Goal: Task Accomplishment & Management: Manage account settings

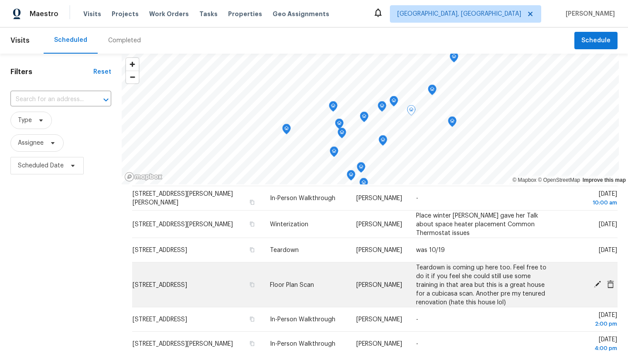
scroll to position [208, 0]
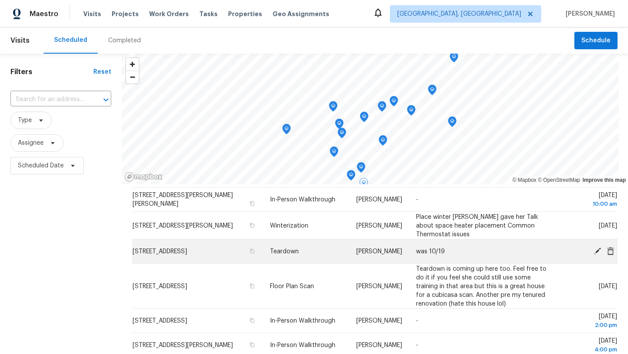
click at [599, 247] on icon at bounding box center [597, 250] width 7 height 7
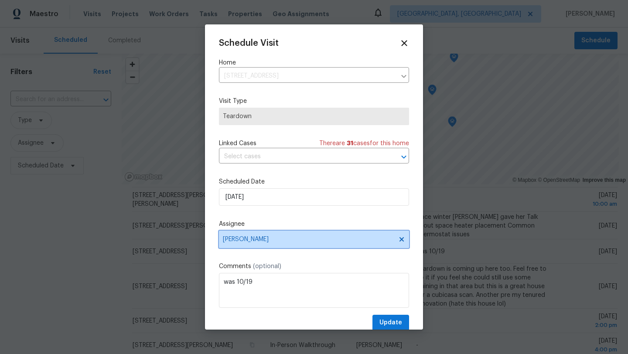
click at [256, 239] on span "[PERSON_NAME]" at bounding box center [308, 239] width 171 height 7
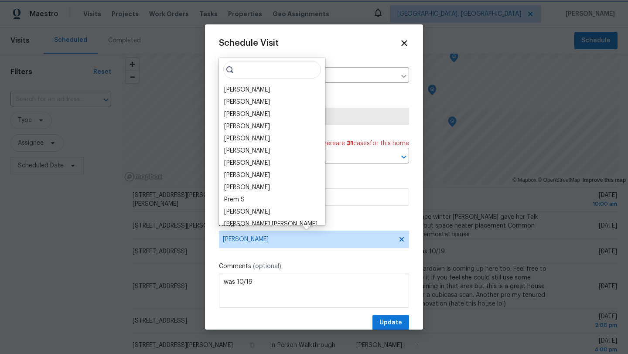
click at [357, 214] on div "Schedule Visit Home 23112 Marlboro St, Dearborn, MI 48128 ​ Visit Type Teardown…" at bounding box center [314, 184] width 190 height 293
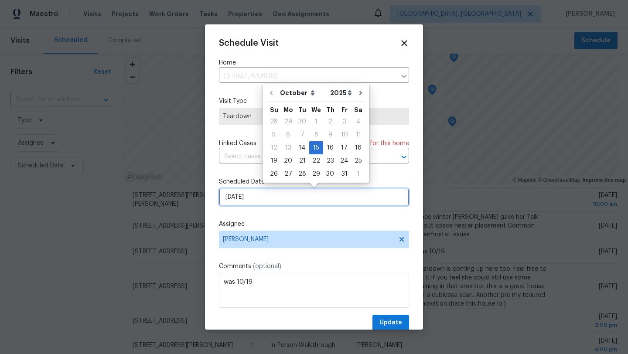
click at [268, 193] on input "10/15/2025" at bounding box center [314, 196] width 190 height 17
click at [330, 145] on div "16" at bounding box center [330, 148] width 14 height 12
type input "[DATE]"
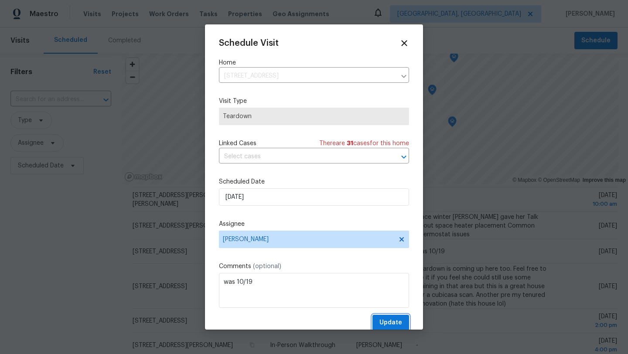
click at [383, 323] on span "Update" at bounding box center [391, 323] width 23 height 11
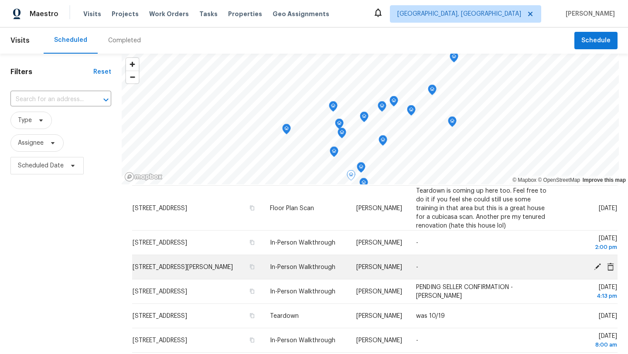
scroll to position [252, 0]
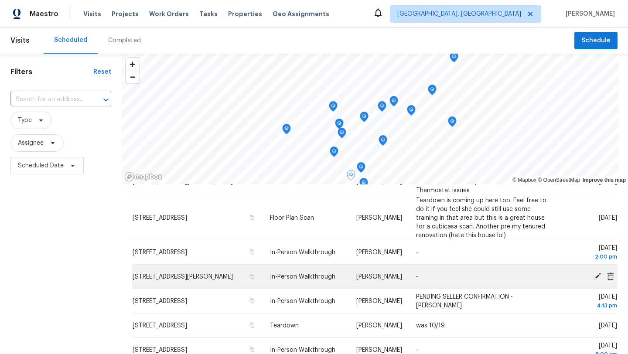
click at [596, 272] on icon at bounding box center [598, 276] width 8 height 8
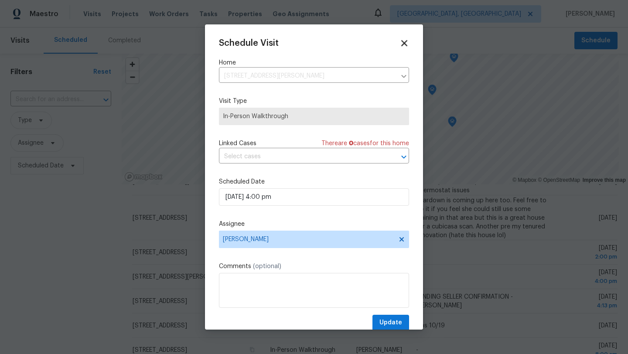
click at [405, 43] on icon at bounding box center [404, 43] width 6 height 6
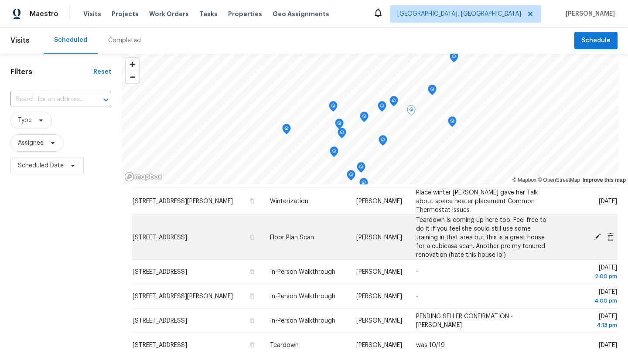
scroll to position [227, 0]
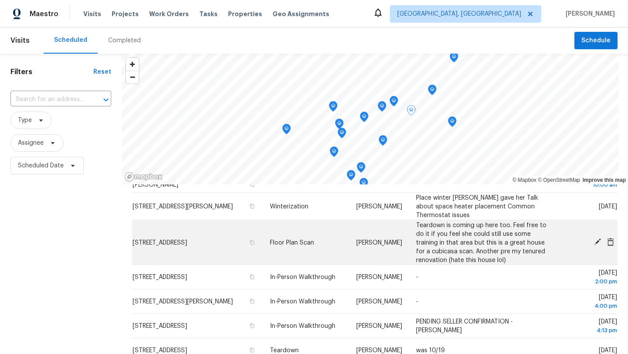
click at [613, 238] on icon at bounding box center [610, 242] width 7 height 8
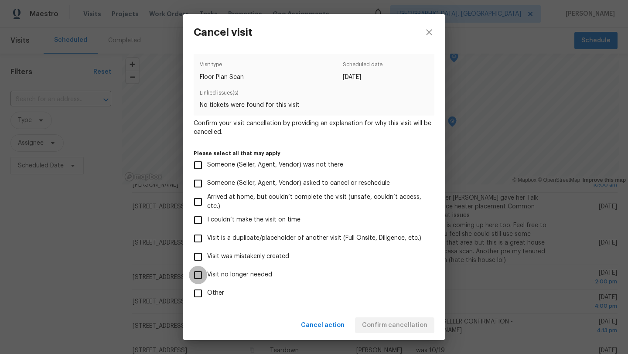
click at [195, 275] on input "Visit no longer needed" at bounding box center [198, 275] width 18 height 18
checkbox input "true"
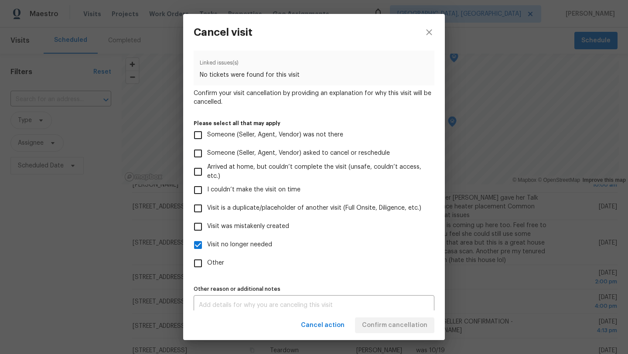
scroll to position [38, 0]
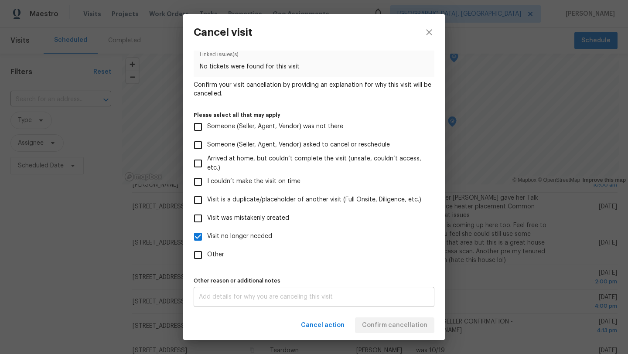
click at [314, 299] on textarea at bounding box center [314, 297] width 230 height 6
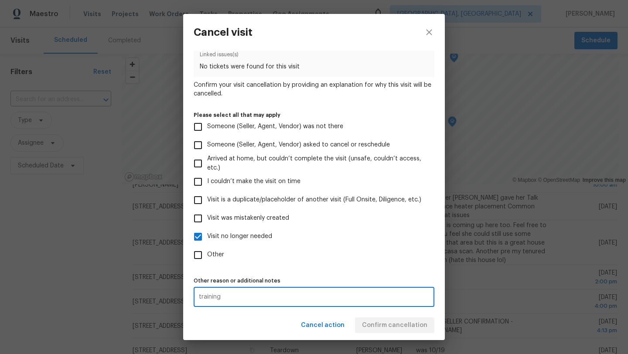
type textarea "training"
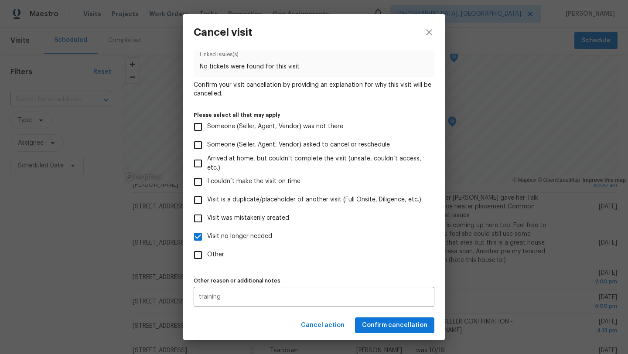
click at [363, 230] on label "Visit no longer needed" at bounding box center [308, 237] width 239 height 18
click at [207, 230] on input "Visit no longer needed" at bounding box center [198, 237] width 18 height 18
click at [391, 329] on div "Cancel action Confirm cancellation" at bounding box center [314, 326] width 262 height 30
click at [195, 238] on input "Visit no longer needed" at bounding box center [198, 237] width 18 height 18
checkbox input "true"
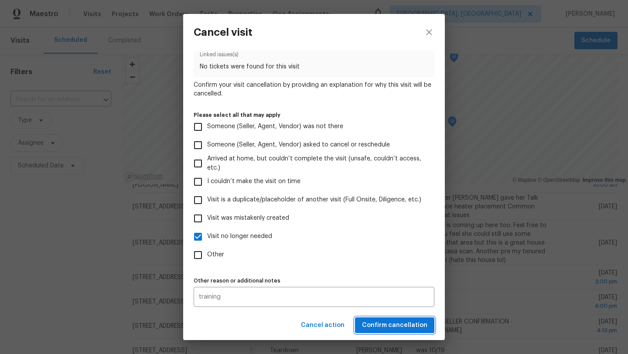
click at [379, 323] on span "Confirm cancellation" at bounding box center [394, 325] width 65 height 11
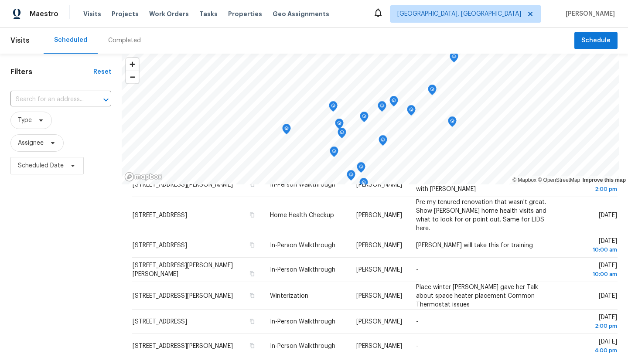
scroll to position [138, 0]
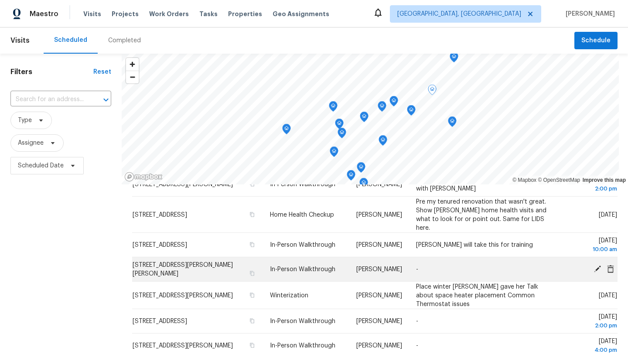
click at [597, 265] on icon at bounding box center [597, 268] width 7 height 7
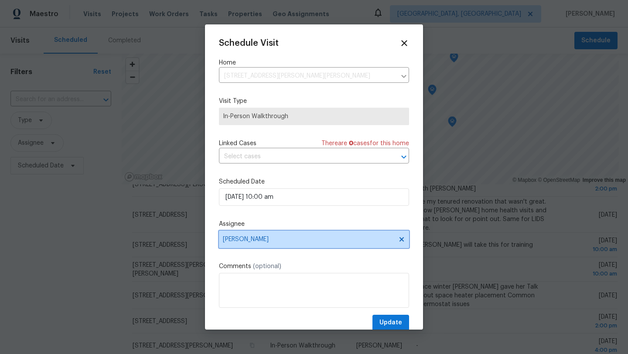
click at [277, 242] on span "[PERSON_NAME]" at bounding box center [308, 239] width 171 height 7
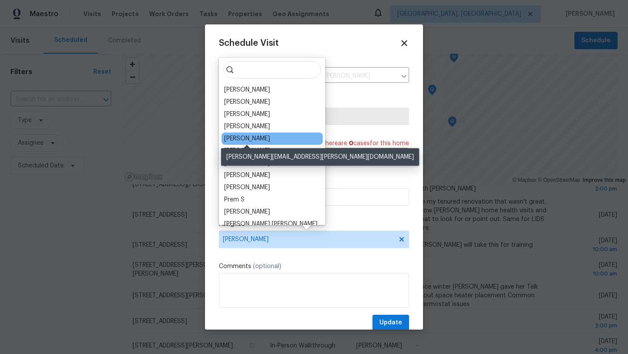
click at [267, 136] on div "Dominic Herron" at bounding box center [247, 138] width 46 height 9
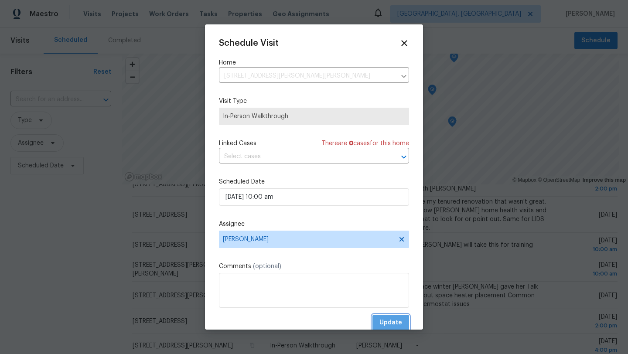
click at [390, 322] on span "Update" at bounding box center [391, 323] width 23 height 11
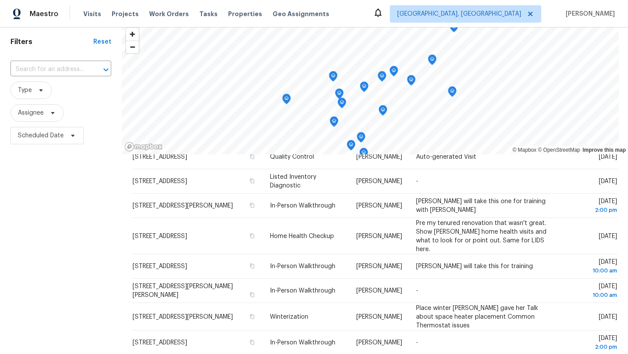
scroll to position [35, 0]
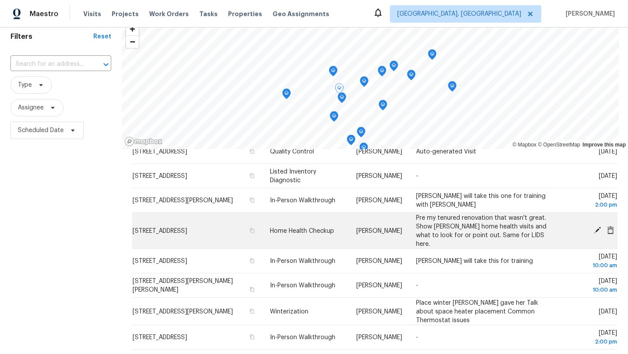
click at [598, 227] on icon at bounding box center [597, 230] width 7 height 7
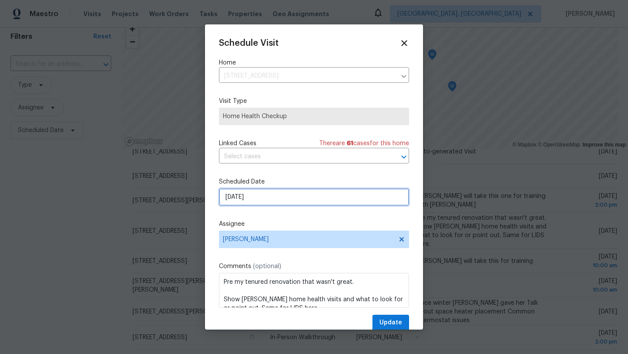
click at [281, 197] on input "10/14/2025" at bounding box center [314, 196] width 190 height 17
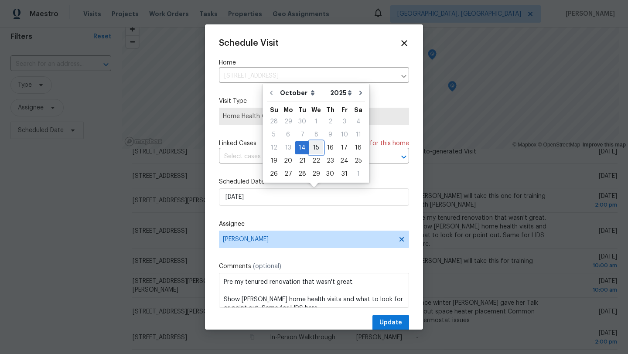
click at [316, 147] on div "15" at bounding box center [316, 148] width 14 height 12
type input "10/15/2025"
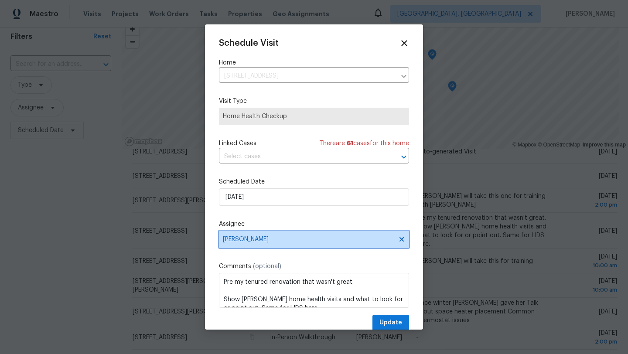
click at [260, 242] on span "Christie Watkins" at bounding box center [308, 239] width 171 height 7
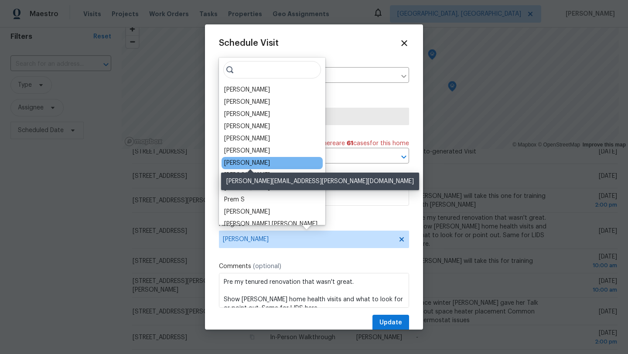
click at [246, 166] on div "[PERSON_NAME]" at bounding box center [247, 163] width 46 height 9
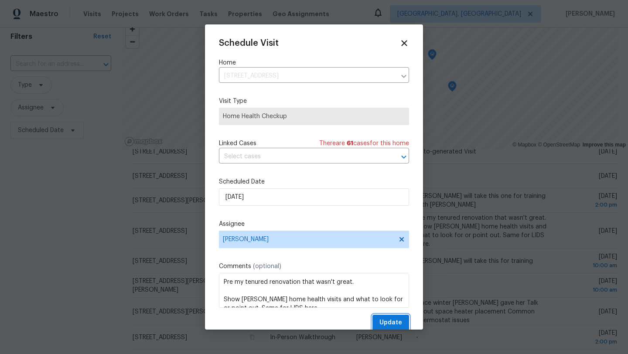
click at [389, 325] on span "Update" at bounding box center [391, 323] width 23 height 11
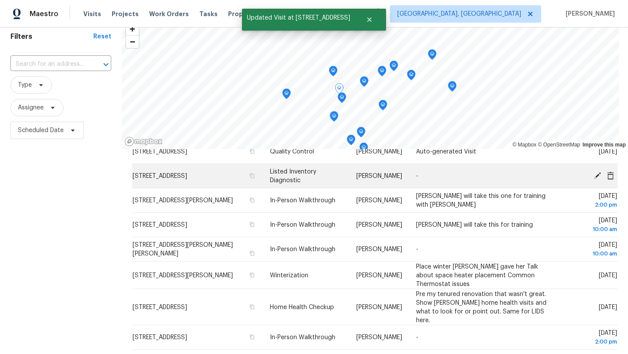
click at [598, 172] on icon at bounding box center [597, 175] width 7 height 7
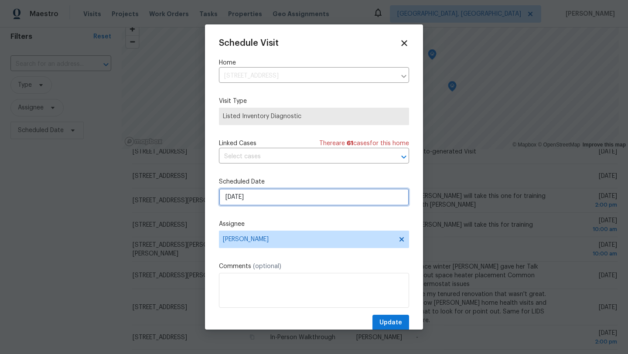
click at [266, 196] on input "10/14/2025" at bounding box center [314, 196] width 190 height 17
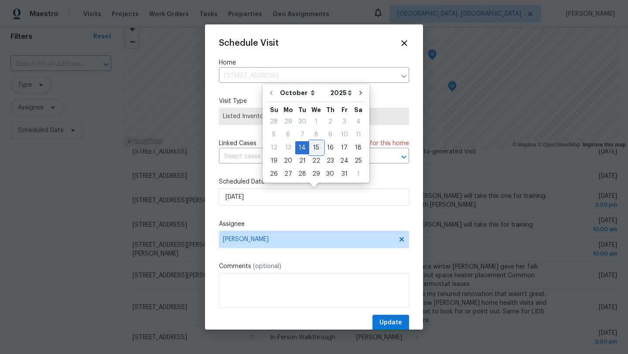
click at [315, 147] on div "15" at bounding box center [316, 148] width 14 height 12
type input "10/15/2025"
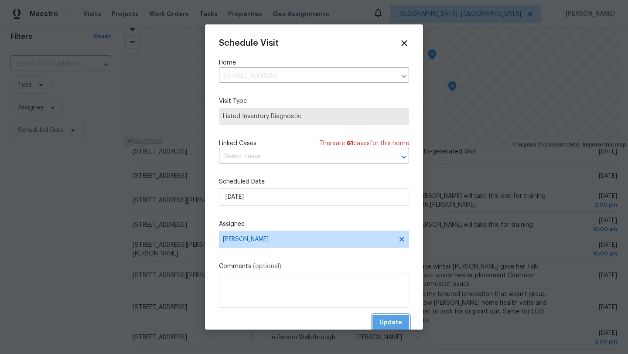
click at [390, 324] on span "Update" at bounding box center [391, 323] width 23 height 11
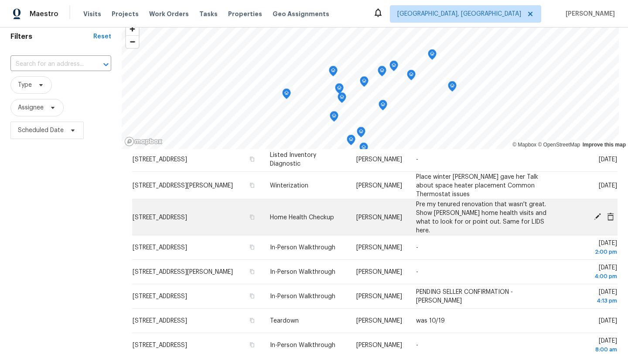
scroll to position [195, 0]
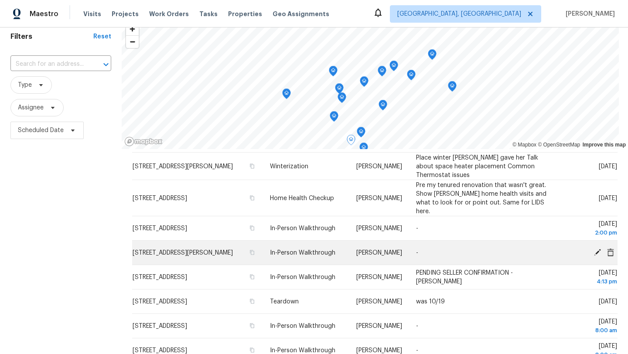
click at [595, 248] on icon at bounding box center [598, 252] width 8 height 8
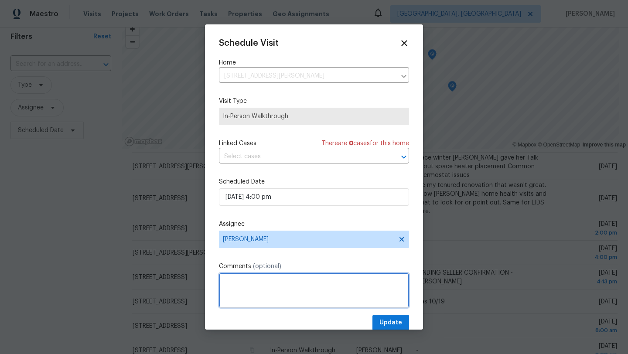
click at [252, 292] on textarea at bounding box center [314, 290] width 190 height 35
type textarea "give to becky"
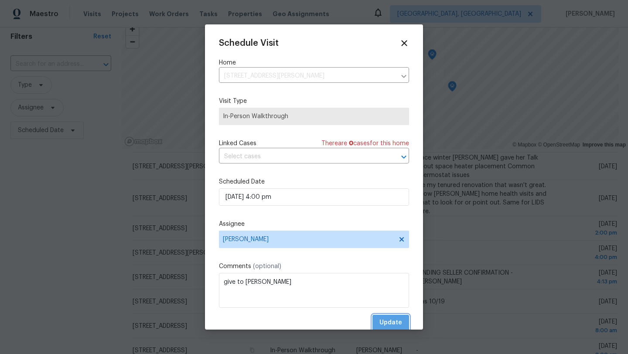
click at [387, 322] on span "Update" at bounding box center [391, 323] width 23 height 11
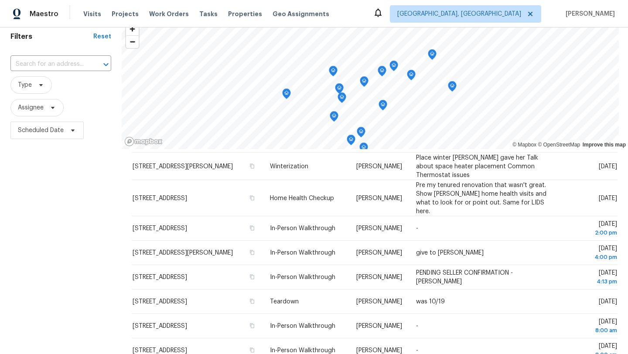
scroll to position [0, 0]
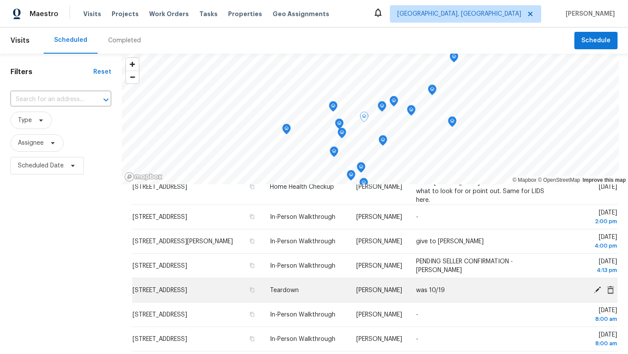
scroll to position [240, 0]
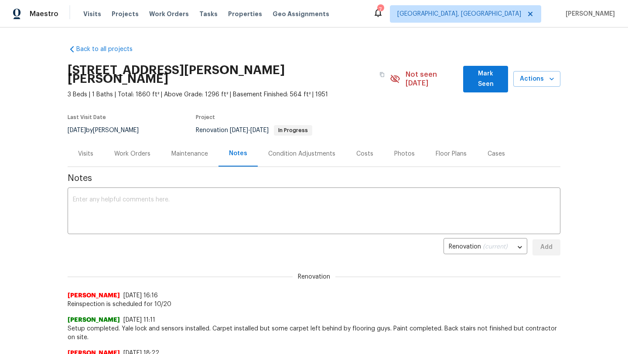
click at [470, 81] on button "Mark Seen" at bounding box center [485, 79] width 45 height 27
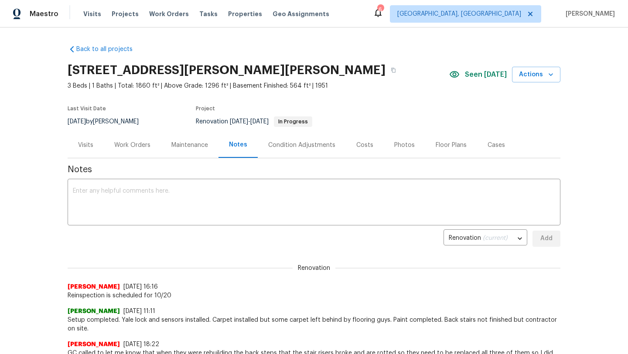
click at [86, 146] on div "Visits" at bounding box center [85, 145] width 15 height 9
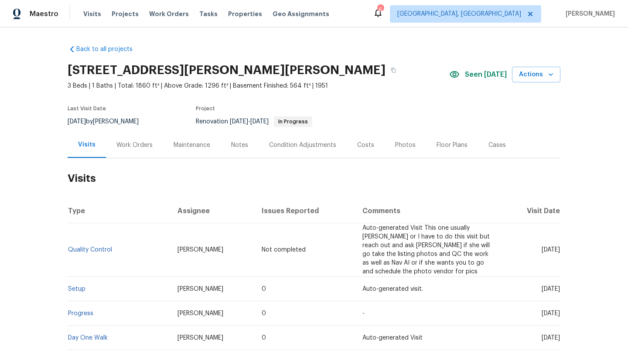
click at [139, 152] on div "Work Orders" at bounding box center [134, 145] width 57 height 26
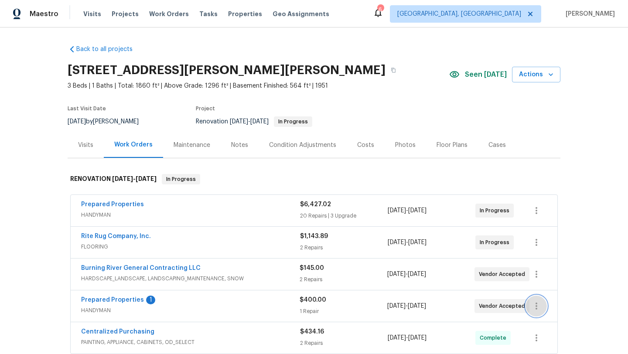
click at [535, 304] on icon "button" at bounding box center [536, 306] width 10 height 10
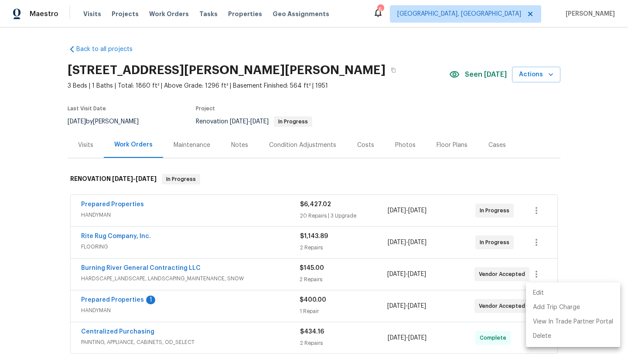
click at [538, 292] on li "Edit" at bounding box center [573, 293] width 94 height 14
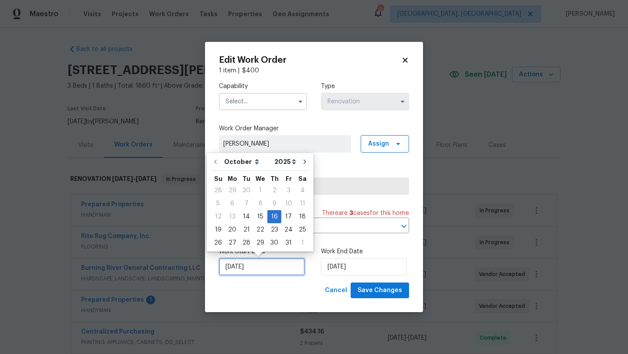
click at [242, 269] on input "[DATE]" at bounding box center [262, 266] width 86 height 17
click at [260, 212] on div "15" at bounding box center [260, 217] width 14 height 12
type input "10/15/2025"
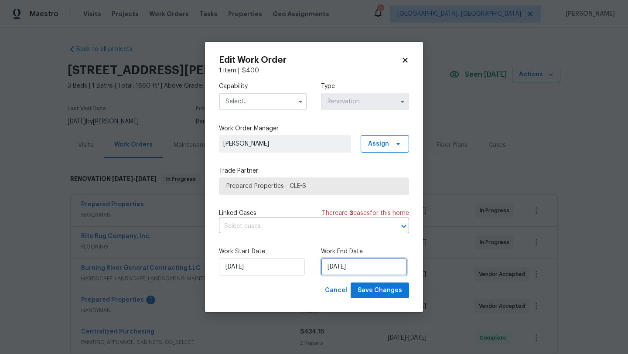
click at [366, 269] on input "[DATE]" at bounding box center [364, 266] width 86 height 17
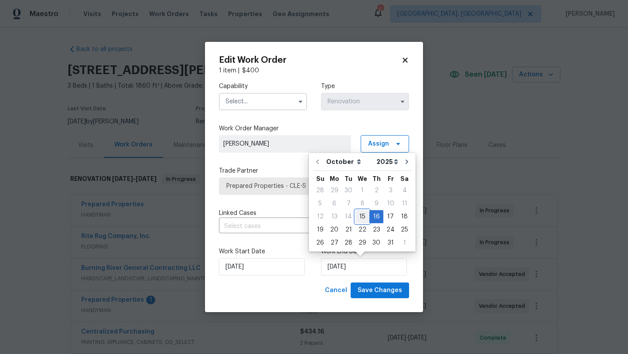
click at [361, 212] on div "15" at bounding box center [363, 217] width 14 height 12
type input "10/15/2025"
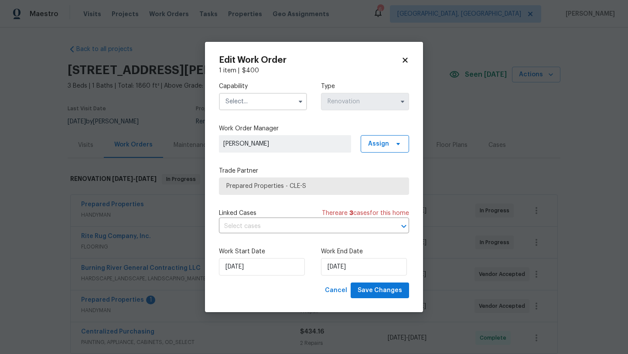
click at [245, 97] on input "text" at bounding box center [263, 101] width 88 height 17
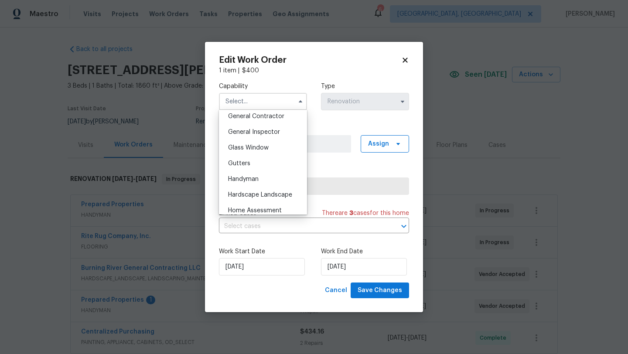
scroll to position [421, 0]
click at [248, 180] on span "Handyman" at bounding box center [243, 179] width 31 height 6
type input "Handyman"
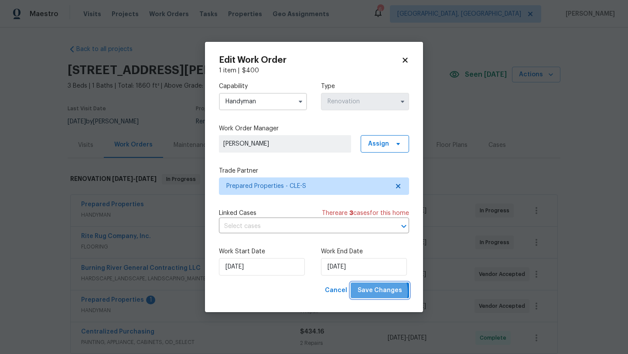
click at [376, 292] on span "Save Changes" at bounding box center [380, 290] width 44 height 11
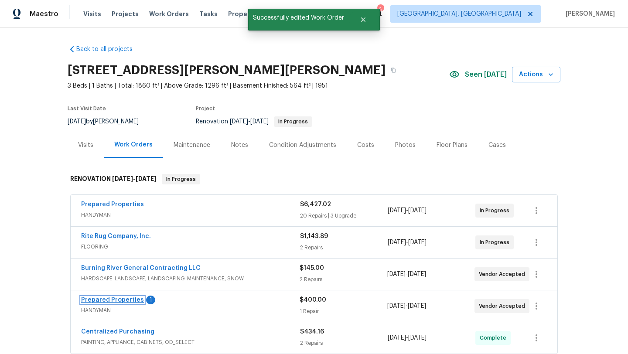
click at [107, 298] on link "Prepared Properties" at bounding box center [112, 300] width 63 height 6
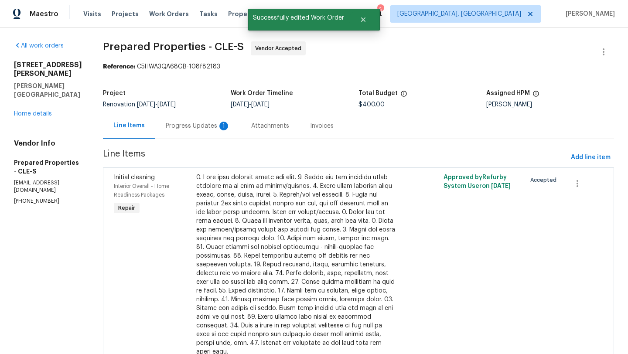
click at [221, 121] on div "Progress Updates 1" at bounding box center [198, 126] width 86 height 26
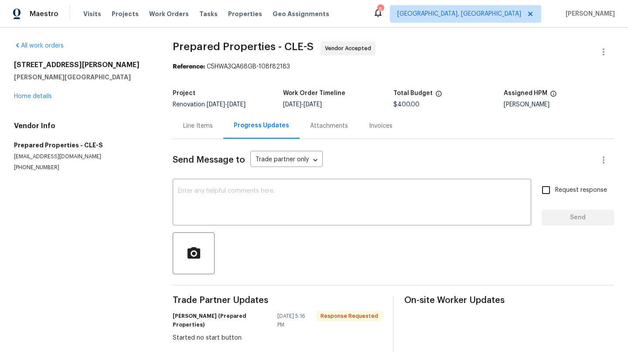
click at [208, 129] on div "Line Items" at bounding box center [198, 126] width 30 height 9
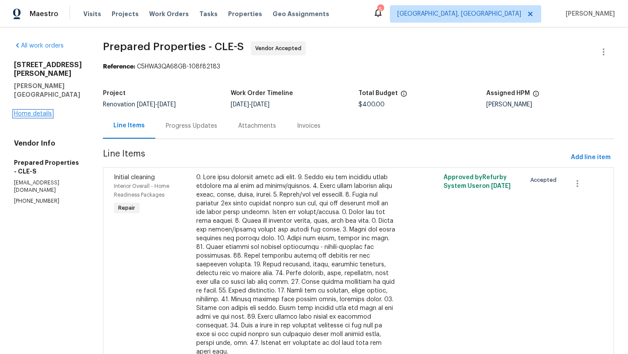
click at [26, 111] on link "Home details" at bounding box center [33, 114] width 38 height 6
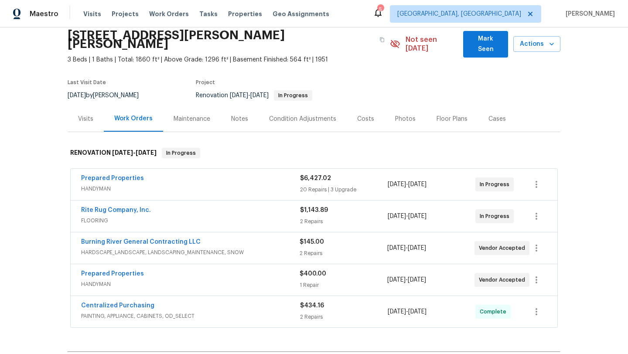
scroll to position [38, 0]
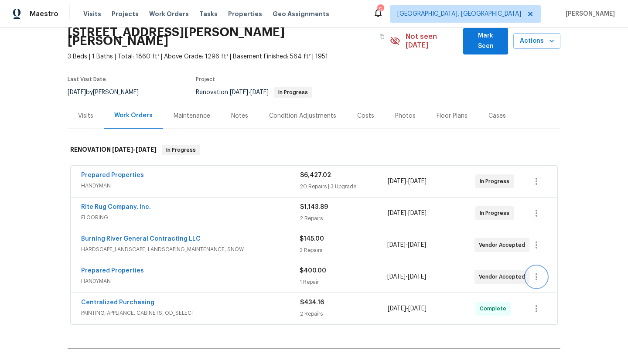
click at [536, 272] on icon "button" at bounding box center [536, 277] width 10 height 10
click at [533, 269] on li "Edit" at bounding box center [573, 268] width 94 height 14
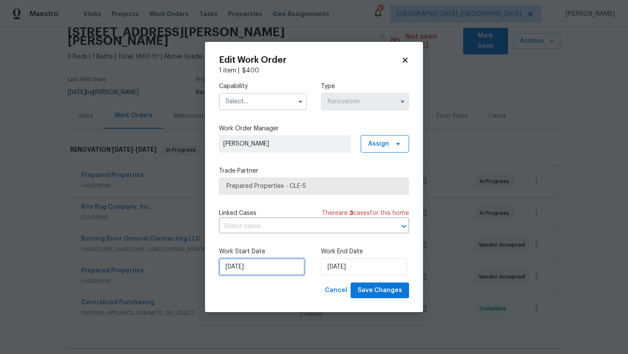
click at [246, 263] on input "10/15/2025" at bounding box center [262, 266] width 86 height 17
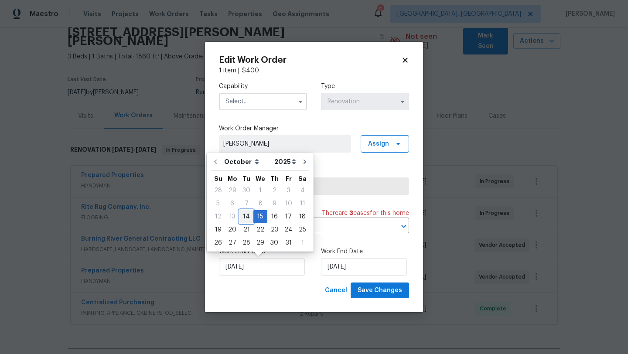
click at [250, 216] on div "14" at bounding box center [247, 217] width 14 height 12
type input "10/14/2025"
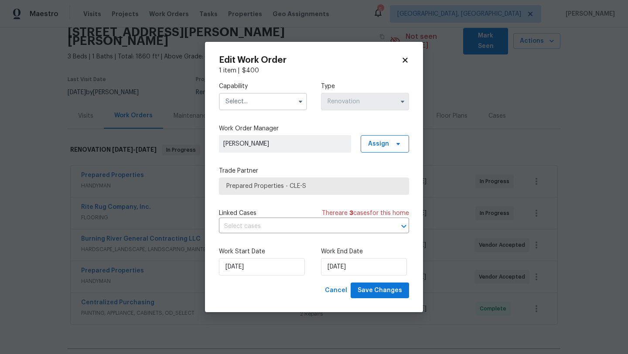
click at [283, 104] on input "text" at bounding box center [263, 101] width 88 height 17
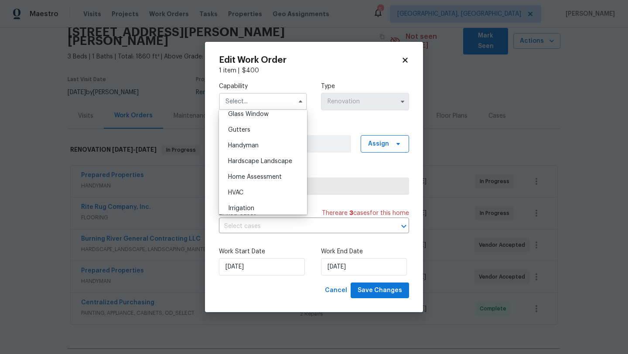
scroll to position [454, 0]
click at [267, 145] on div "Handyman" at bounding box center [263, 146] width 84 height 16
type input "Handyman"
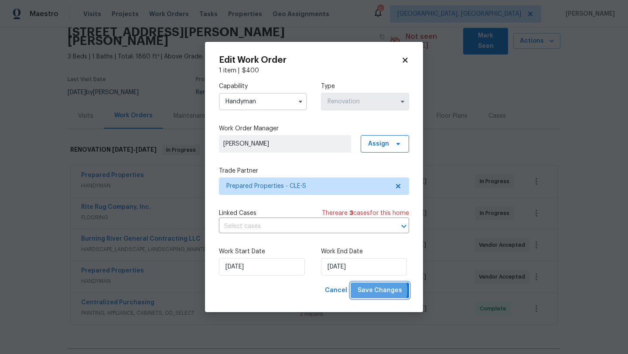
click at [368, 291] on span "Save Changes" at bounding box center [380, 290] width 44 height 11
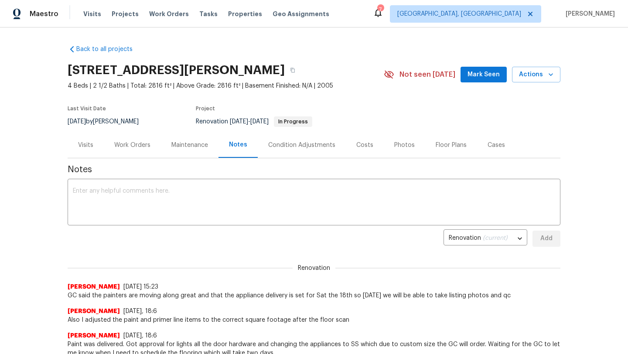
click at [129, 145] on div "Work Orders" at bounding box center [132, 145] width 36 height 9
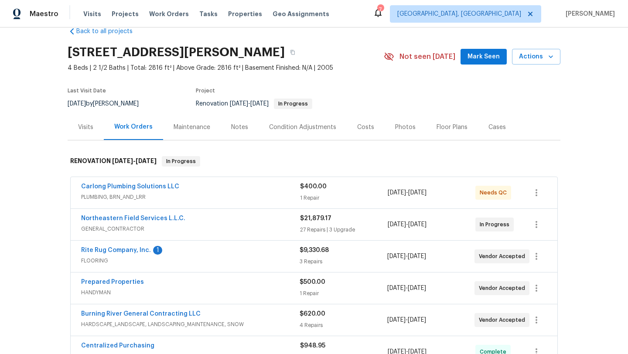
scroll to position [22, 0]
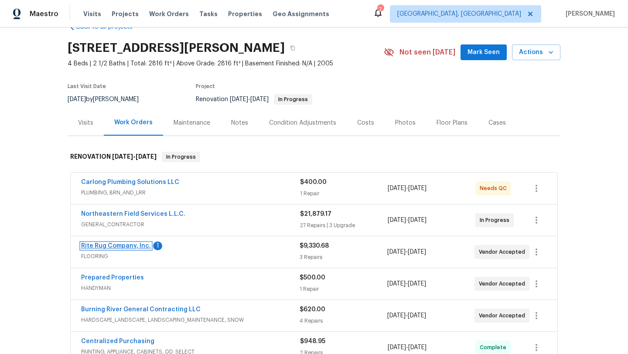
click at [123, 244] on link "Rite Rug Company, Inc." at bounding box center [116, 246] width 70 height 6
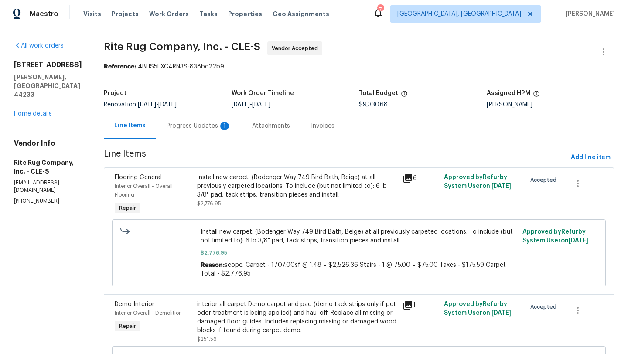
click at [213, 125] on div "Progress Updates 1" at bounding box center [199, 126] width 65 height 9
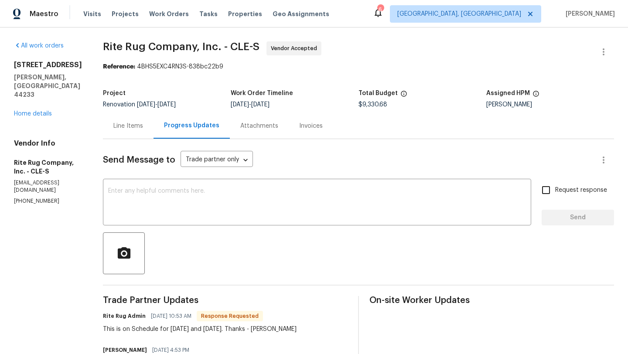
click at [143, 126] on div "Line Items" at bounding box center [128, 126] width 30 height 9
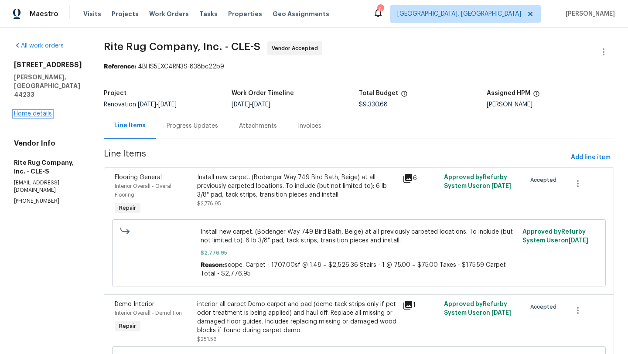
click at [40, 111] on link "Home details" at bounding box center [33, 114] width 38 height 6
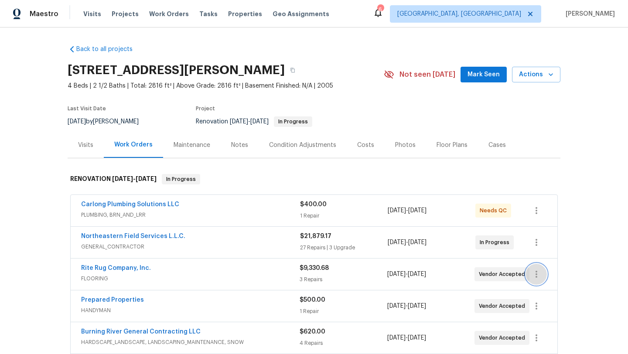
click at [540, 276] on icon "button" at bounding box center [536, 274] width 10 height 10
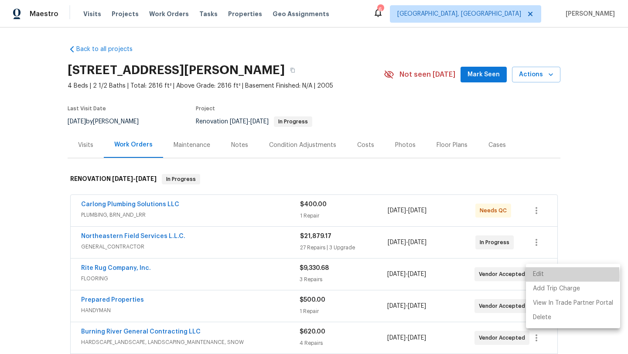
click at [540, 276] on li "Edit" at bounding box center [573, 274] width 94 height 14
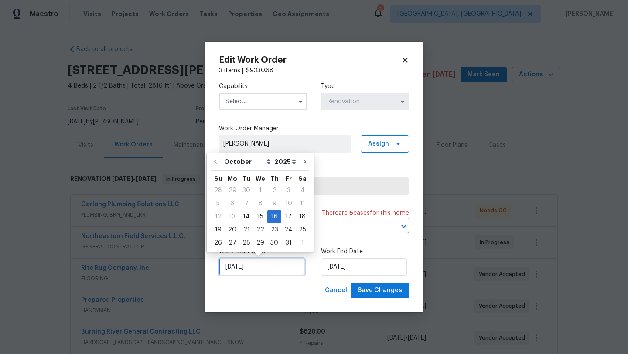
click at [267, 265] on input "[DATE]" at bounding box center [262, 266] width 86 height 17
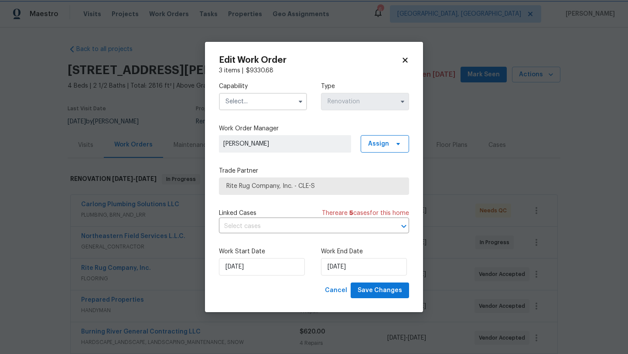
click at [406, 61] on icon at bounding box center [405, 60] width 5 height 5
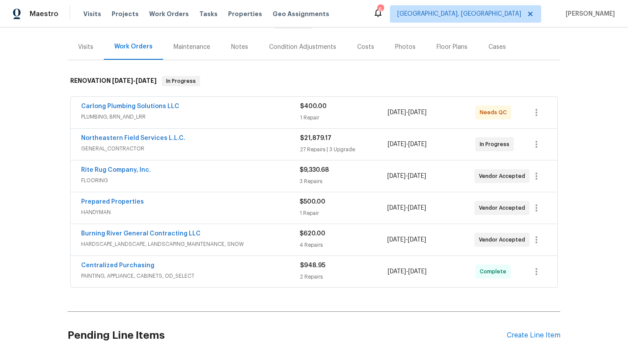
scroll to position [96, 0]
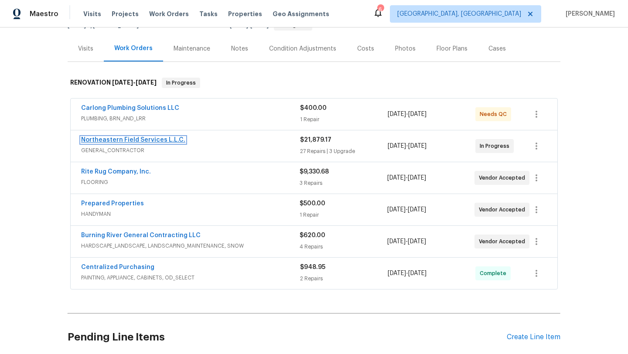
click at [123, 142] on link "Northeastern Field Services L.L.C." at bounding box center [133, 140] width 104 height 6
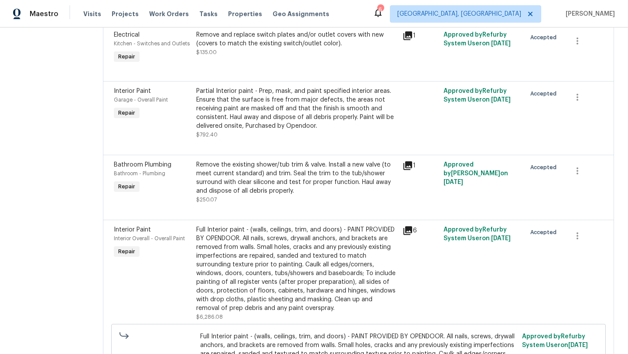
scroll to position [816, 0]
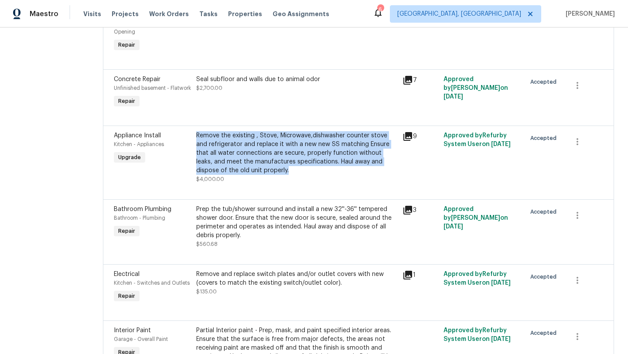
drag, startPoint x: 189, startPoint y: 128, endPoint x: 242, endPoint y: 163, distance: 63.5
click at [242, 163] on div "Remove the existing , Stove, Microwave,dishwasher counter stove and refrigerato…" at bounding box center [297, 158] width 206 height 58
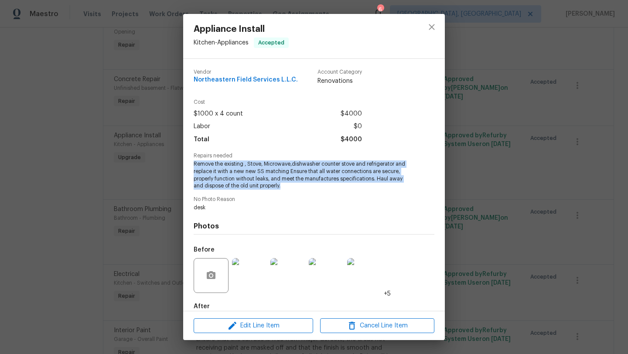
drag, startPoint x: 194, startPoint y: 161, endPoint x: 285, endPoint y: 187, distance: 94.6
click at [285, 187] on span "Remove the existing , Stove, Microwave,dishwasher counter stove and refrigerato…" at bounding box center [302, 175] width 217 height 29
copy span "Remove the existing , Stove, Microwave,dishwasher counter stove and refrigerato…"
click at [251, 281] on img at bounding box center [249, 275] width 35 height 35
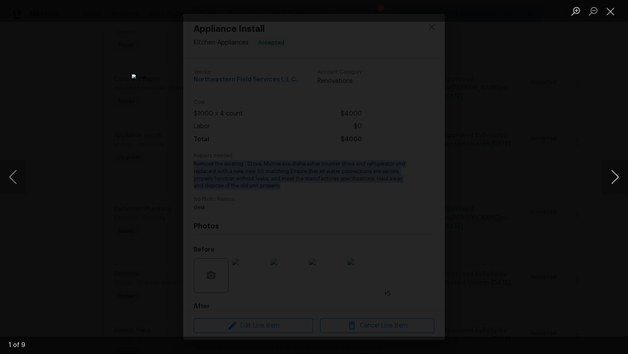
click at [617, 174] on button "Next image" at bounding box center [615, 177] width 26 height 35
click at [11, 179] on button "Previous image" at bounding box center [13, 177] width 26 height 35
click at [617, 176] on button "Next image" at bounding box center [615, 177] width 26 height 35
click at [616, 178] on button "Next image" at bounding box center [615, 177] width 26 height 35
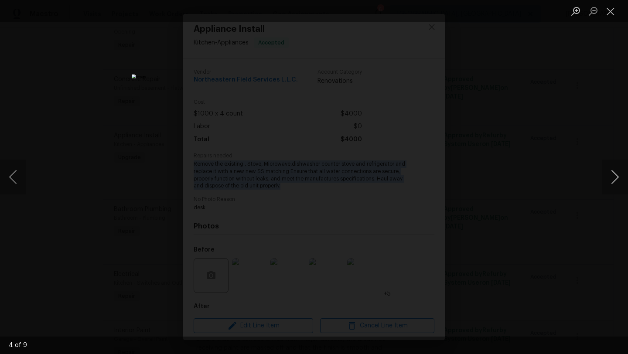
click at [616, 178] on button "Next image" at bounding box center [615, 177] width 26 height 35
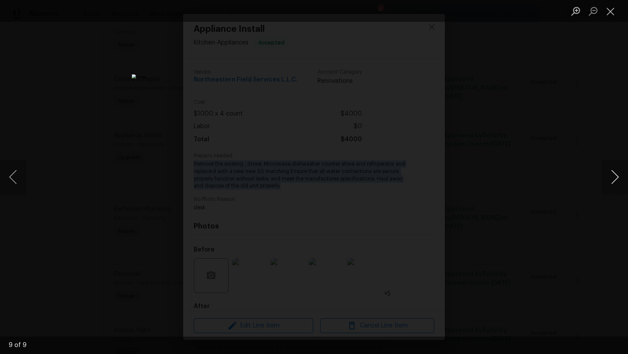
click at [616, 178] on button "Next image" at bounding box center [615, 177] width 26 height 35
click at [613, 9] on button "Close lightbox" at bounding box center [610, 10] width 17 height 15
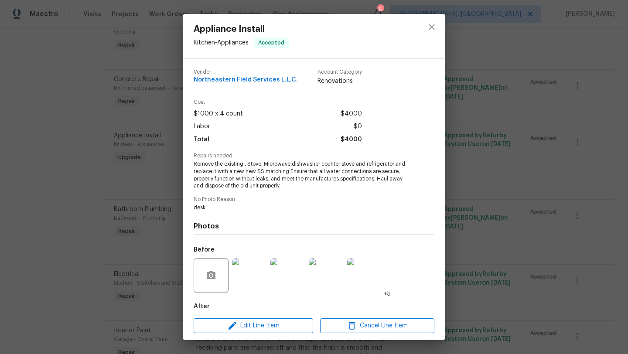
click at [292, 189] on span "Remove the existing , Stove, Microwave,dishwasher counter stove and refrigerato…" at bounding box center [302, 175] width 217 height 29
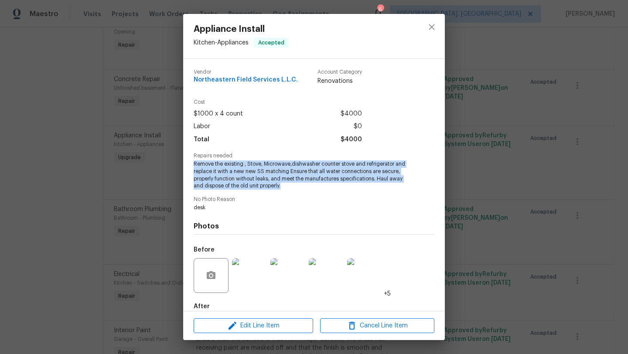
drag, startPoint x: 287, startPoint y: 185, endPoint x: 193, endPoint y: 162, distance: 96.9
click at [193, 162] on div "Vendor Northeastern Field Services L.L.C. Account Category Renovations Cost $10…" at bounding box center [314, 185] width 262 height 252
copy span "Remove the existing , Stove, Microwave,dishwasher counter stove and refrigerato…"
click at [408, 325] on span "Cancel Line Item" at bounding box center [377, 326] width 109 height 11
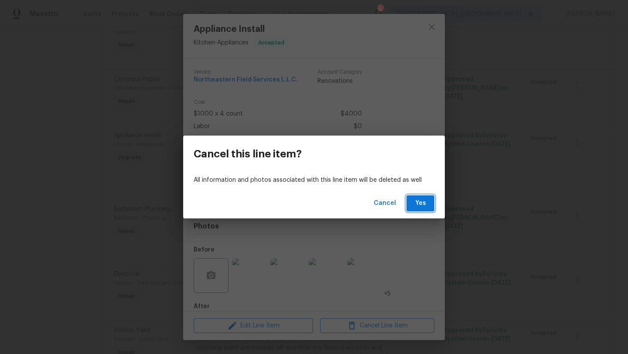
click at [418, 202] on span "Yes" at bounding box center [421, 203] width 14 height 11
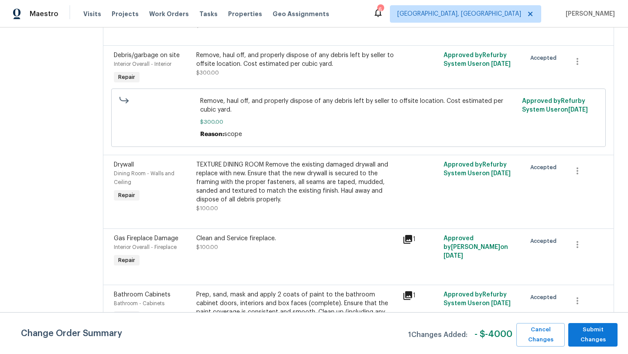
scroll to position [0, 0]
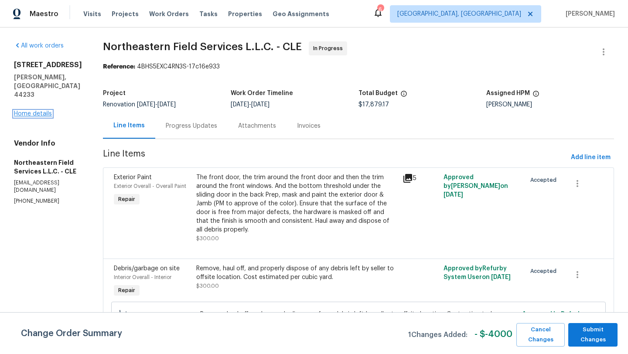
click at [22, 111] on link "Home details" at bounding box center [33, 114] width 38 height 6
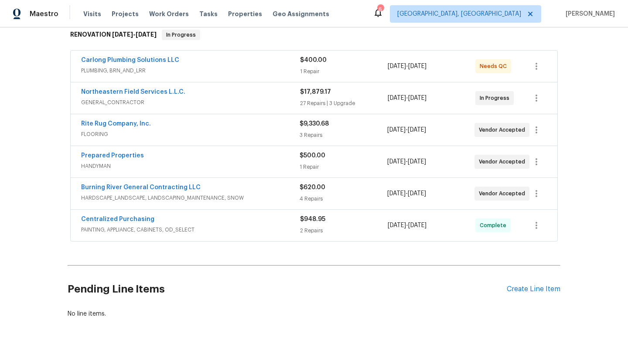
scroll to position [146, 0]
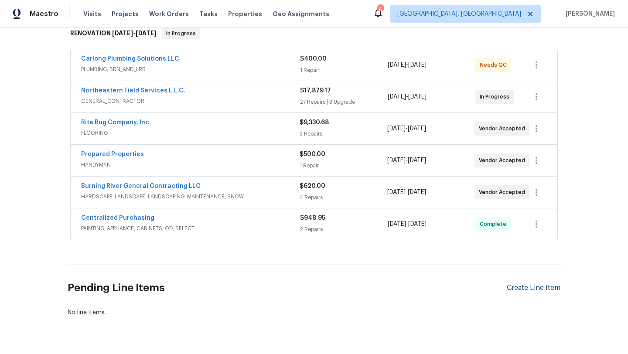
click at [536, 286] on div "Create Line Item" at bounding box center [534, 288] width 54 height 8
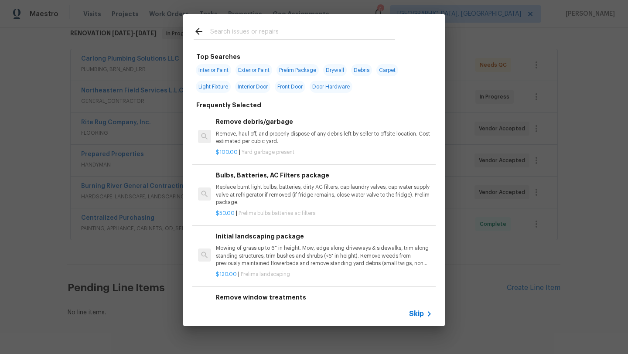
click at [250, 33] on input "text" at bounding box center [302, 32] width 185 height 13
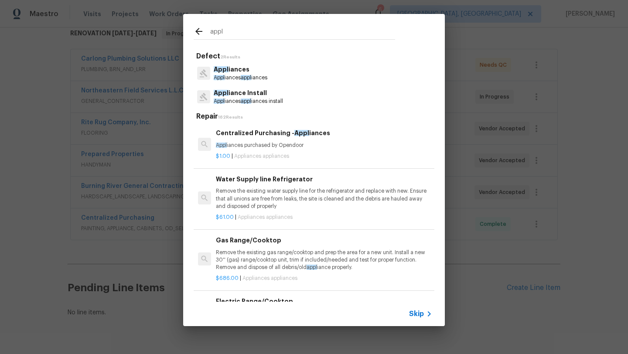
type input "appl"
click at [266, 96] on p "Appl iance Install" at bounding box center [248, 93] width 69 height 9
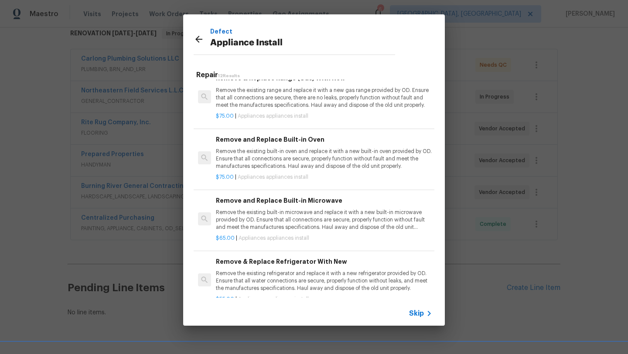
scroll to position [516, 0]
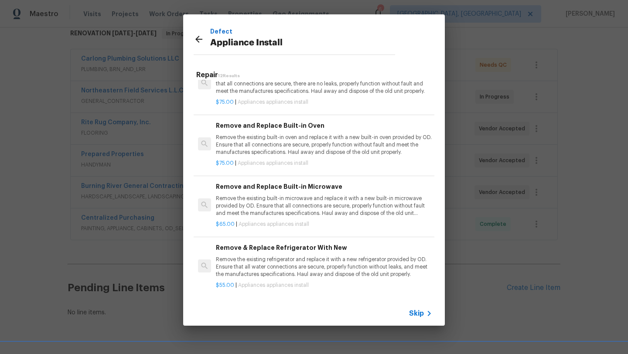
click at [263, 272] on p "Remove the existing refrigerator and replace it with a new refrigerator provide…" at bounding box center [324, 267] width 216 height 22
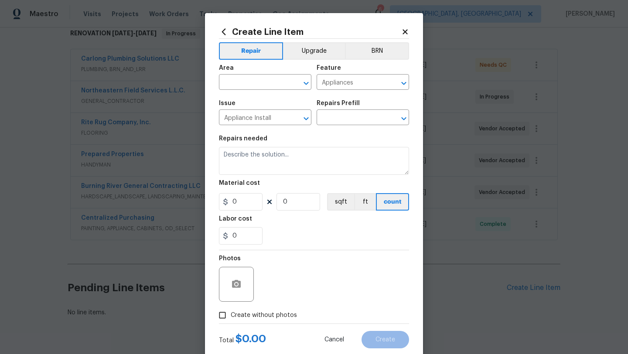
type input "Remove & Replace Refrigerator With New $55.00"
type textarea "Remove the existing refrigerator and replace it with a new refrigerator provide…"
type input "55"
type input "1"
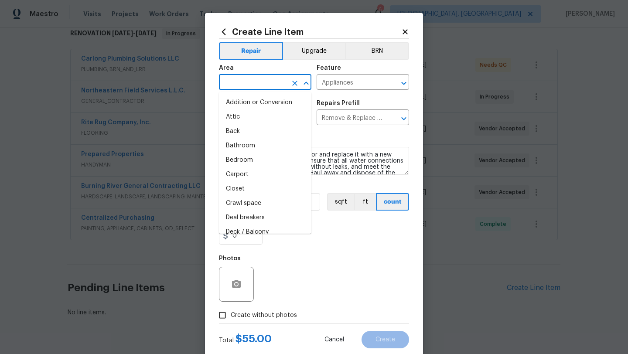
click at [238, 80] on input "text" at bounding box center [253, 83] width 68 height 14
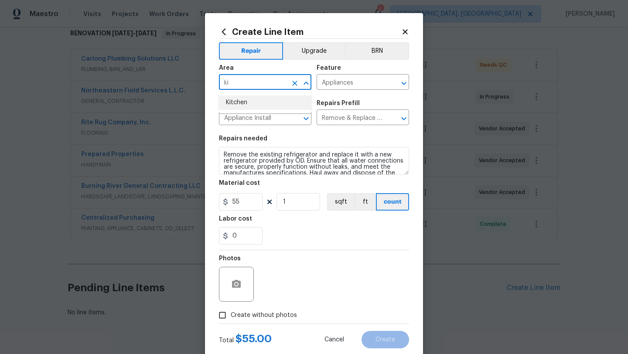
click at [252, 100] on li "Kitchen" at bounding box center [265, 103] width 92 height 14
type input "Kitchen"
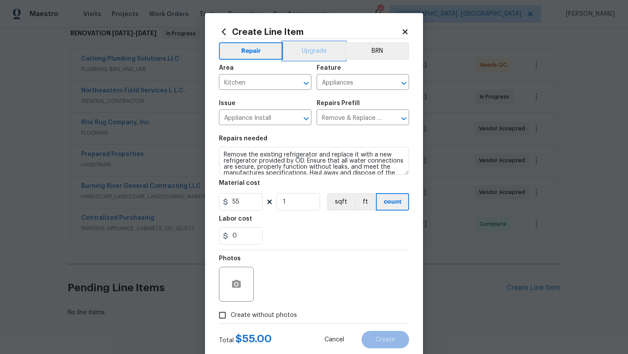
click at [318, 49] on button "Upgrade" at bounding box center [314, 50] width 62 height 17
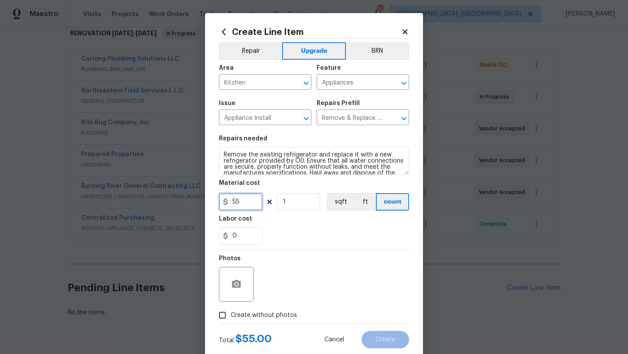
drag, startPoint x: 244, startPoint y: 207, endPoint x: 220, endPoint y: 206, distance: 24.0
click at [220, 206] on input "55" at bounding box center [241, 201] width 44 height 17
type input "1000"
drag, startPoint x: 296, startPoint y: 204, endPoint x: 253, endPoint y: 204, distance: 42.8
click at [253, 204] on div "1000 1 sqft ft count" at bounding box center [314, 201] width 190 height 17
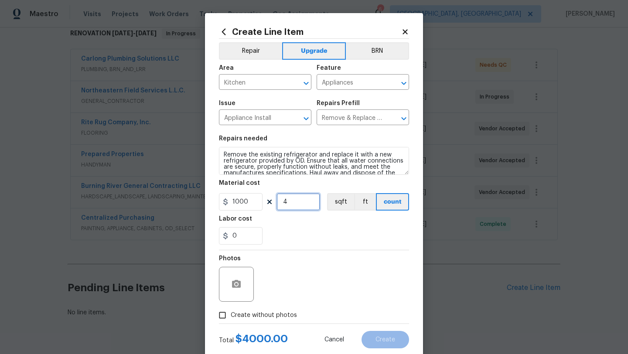
type input "4"
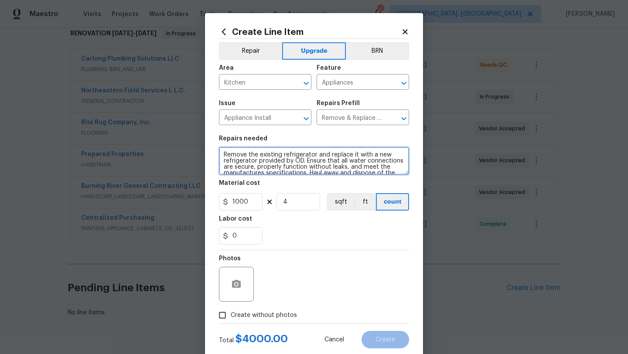
scroll to position [12, 0]
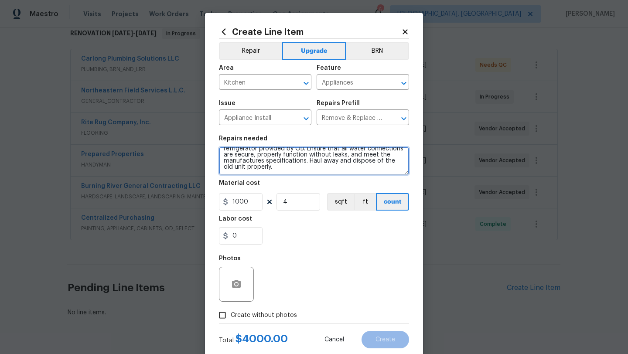
drag, startPoint x: 223, startPoint y: 153, endPoint x: 265, endPoint y: 185, distance: 52.6
click at [265, 185] on section "Repairs needed Remove the existing refrigerator and replace it with a new refri…" at bounding box center [314, 190] width 190 height 120
paste textarea ", Stove, Microwave,dishwasher counter stove and refrigerator and replace it wit…"
type textarea "Remove the existing , Stove, Microwave,dishwasher counter stove and refrigerato…"
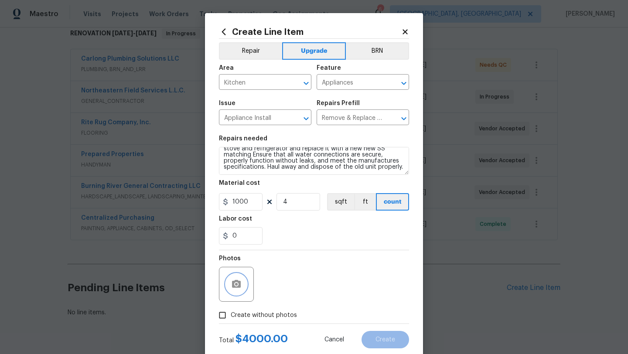
click at [239, 279] on button "button" at bounding box center [236, 284] width 21 height 21
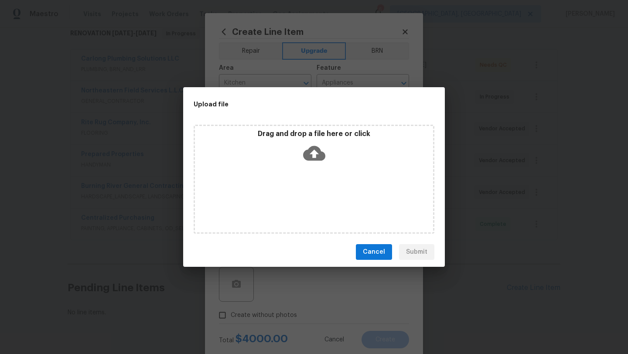
click at [313, 151] on icon at bounding box center [314, 153] width 22 height 22
